Goal: Information Seeking & Learning: Learn about a topic

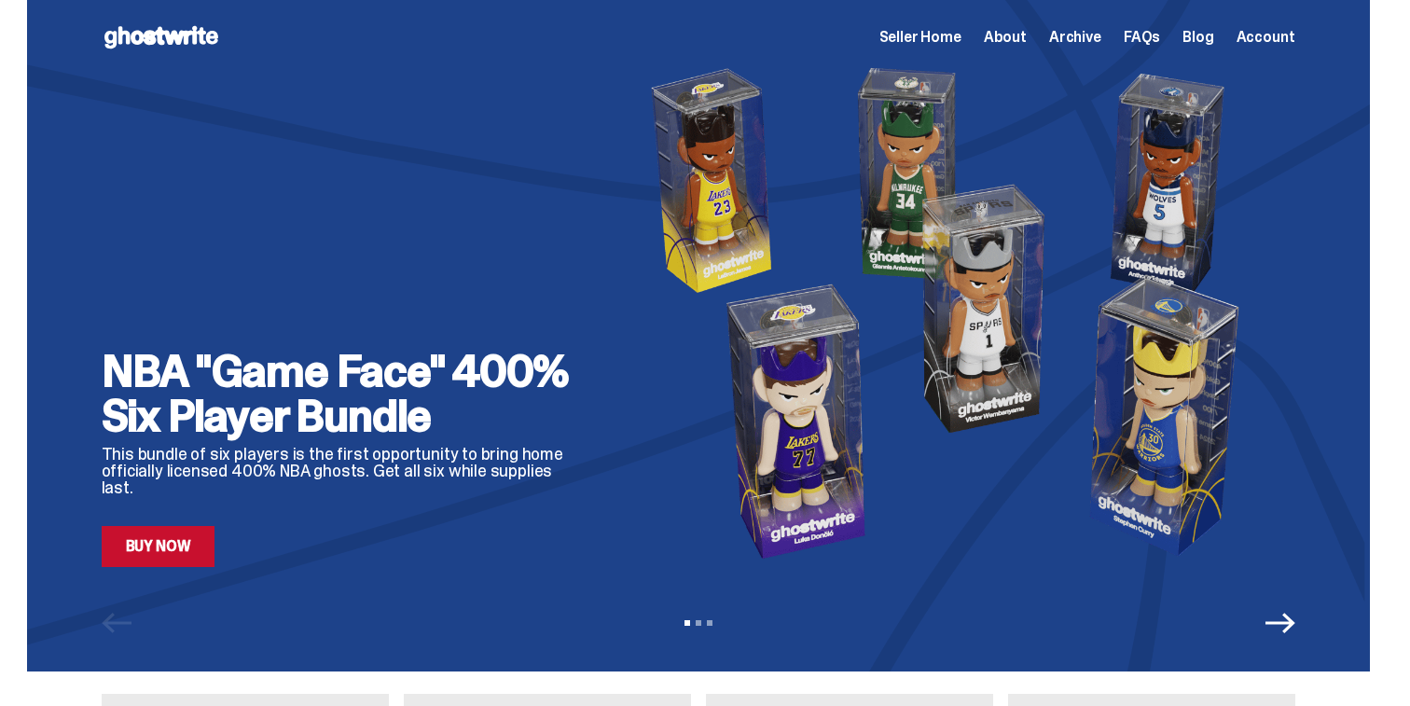
click at [1101, 35] on span "Archive" at bounding box center [1075, 37] width 52 height 15
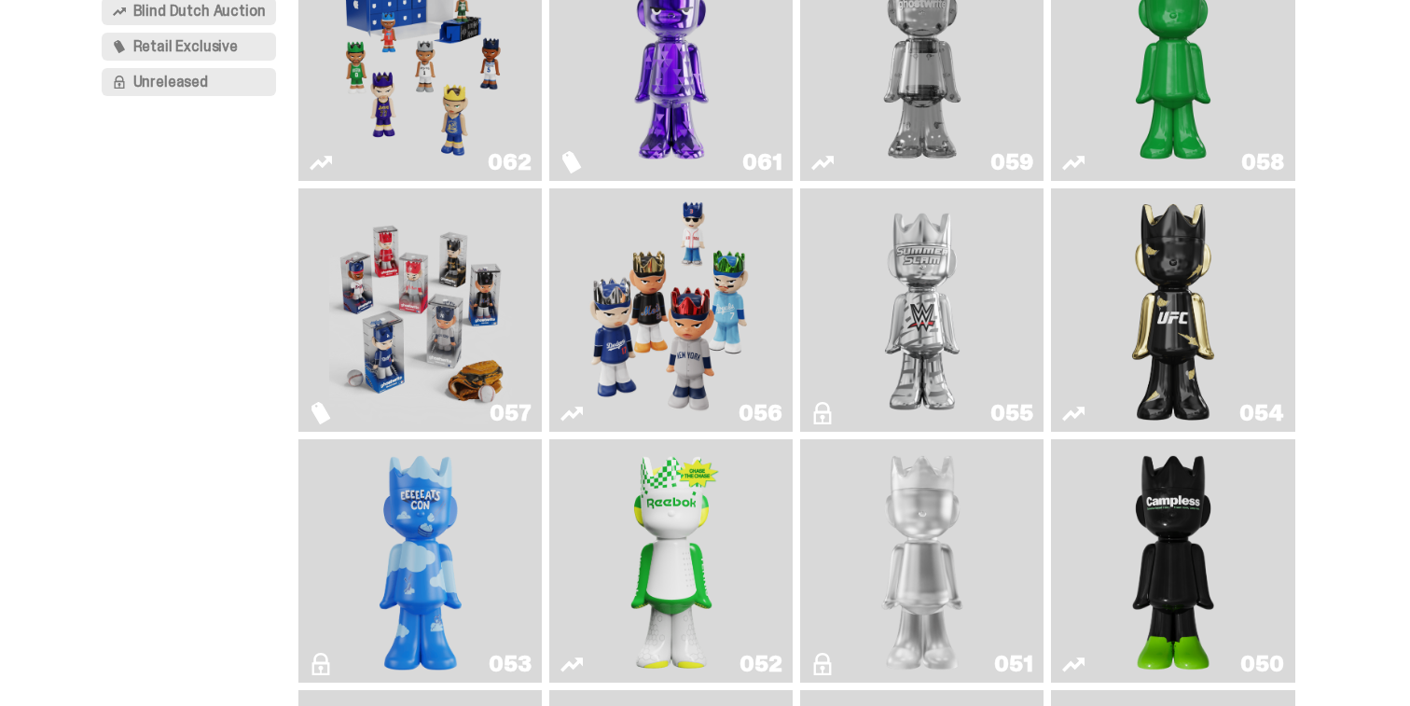
scroll to position [281, 0]
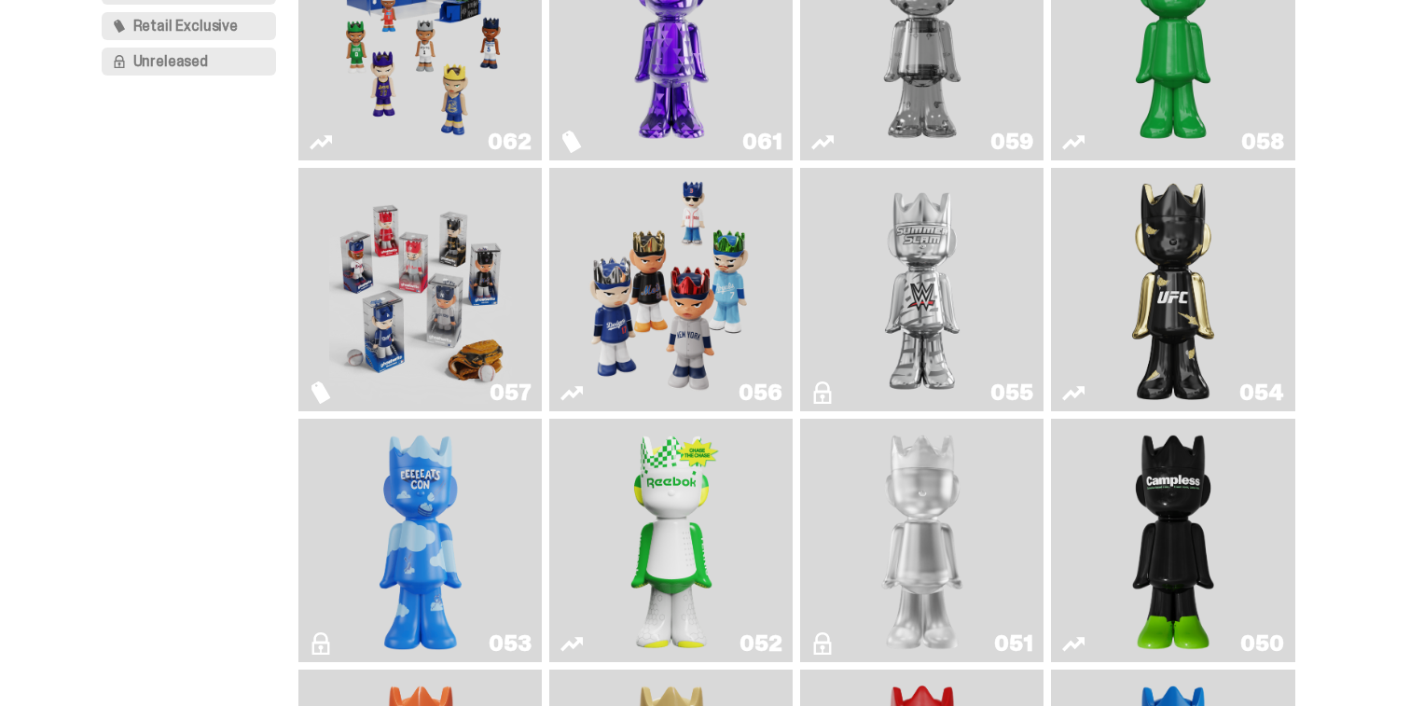
click at [680, 320] on img "Game Face (2025)" at bounding box center [671, 289] width 183 height 229
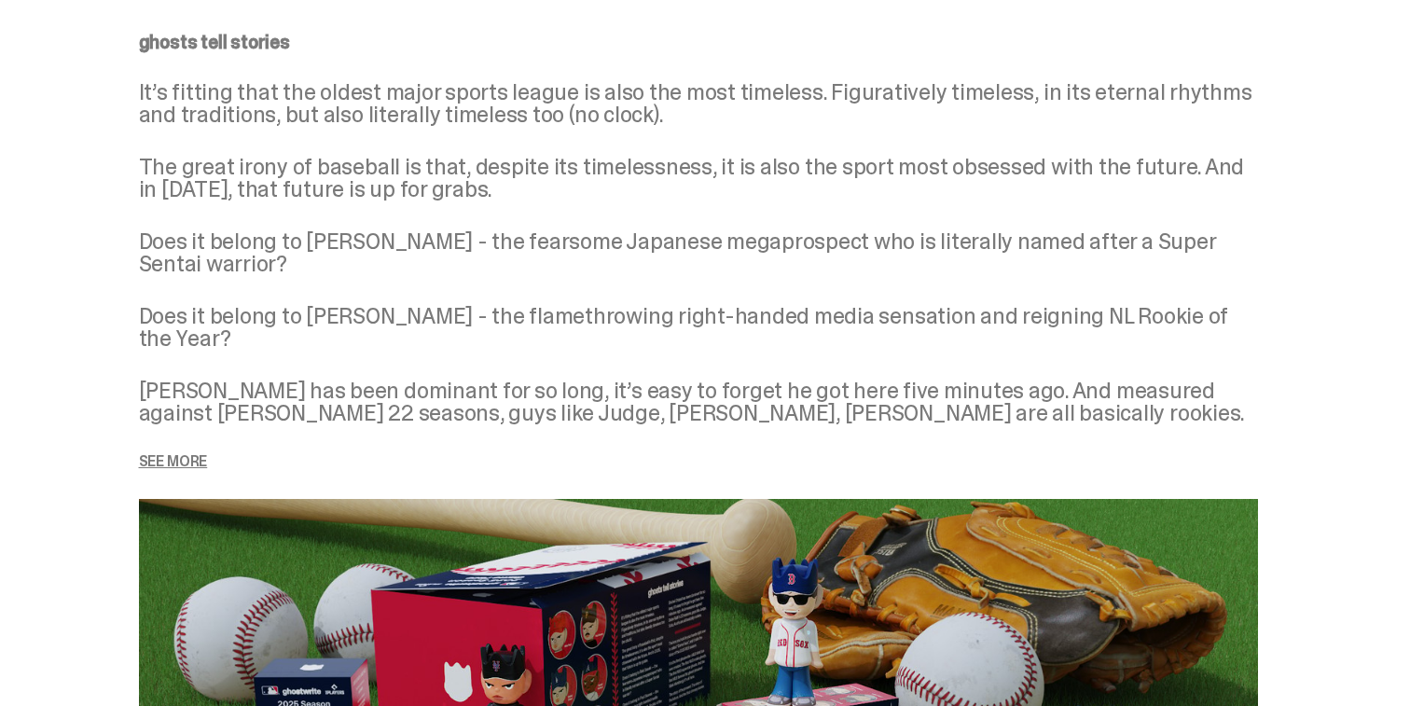
scroll to position [2302, 0]
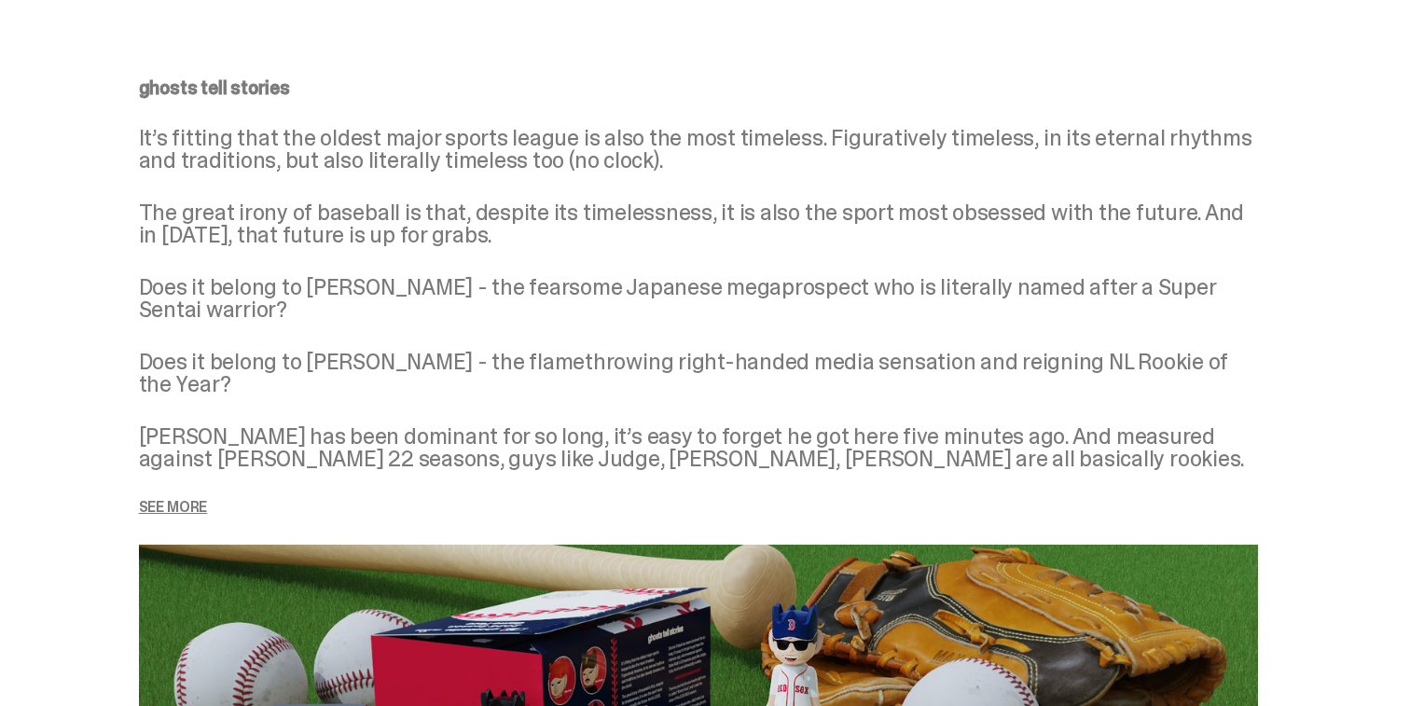
click at [298, 127] on p "It’s fitting that the oldest major sports league is also the most timeless. Fig…" at bounding box center [698, 149] width 1119 height 45
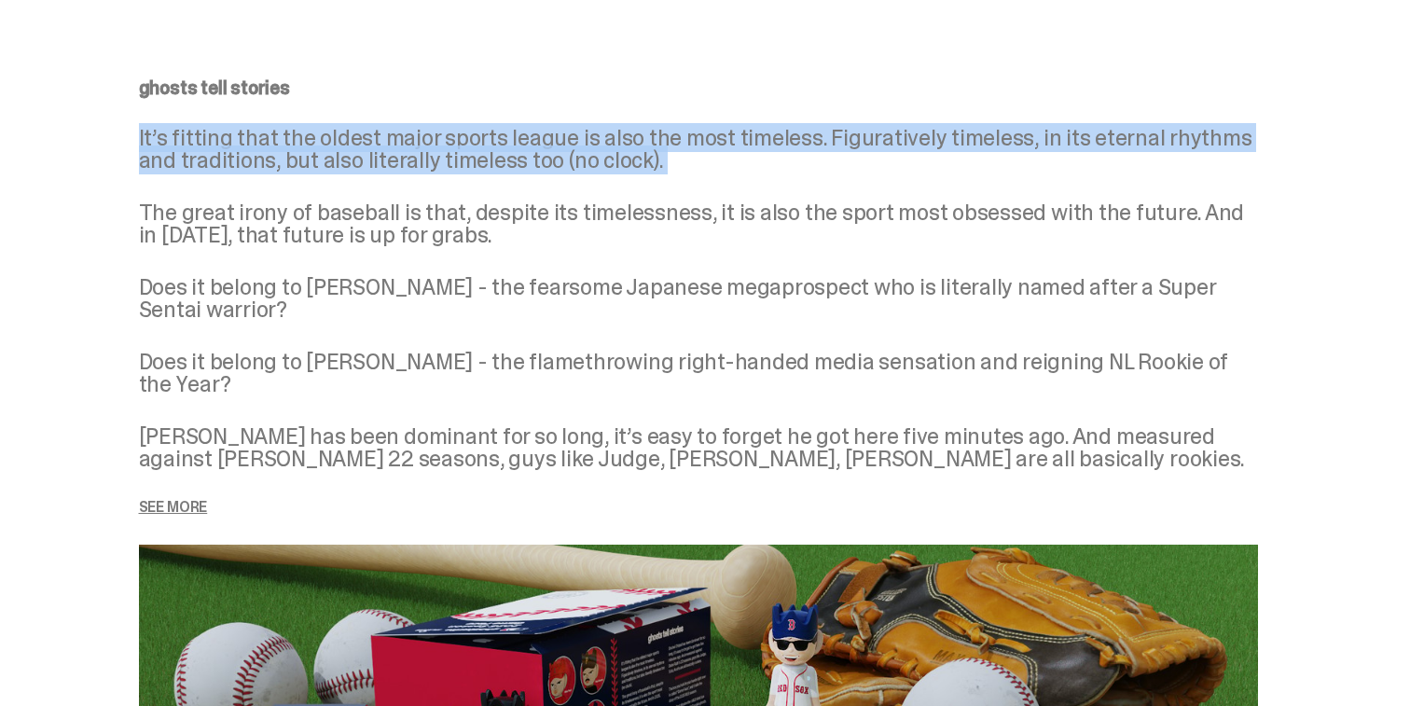
click at [298, 127] on p "It’s fitting that the oldest major sports league is also the most timeless. Fig…" at bounding box center [698, 149] width 1119 height 45
copy div "It’s fitting that the oldest major sports league is also the most timeless. Fig…"
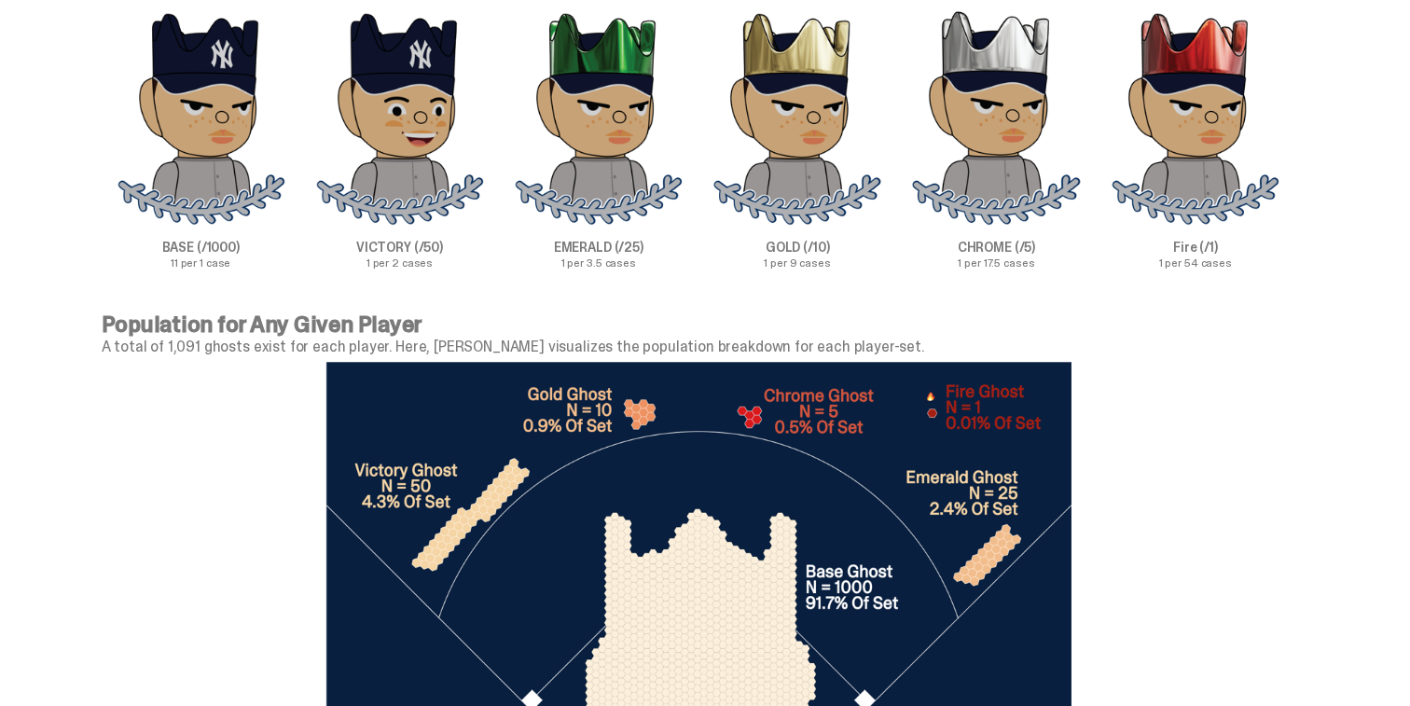
scroll to position [6433, 0]
